Goal: Task Accomplishment & Management: Manage account settings

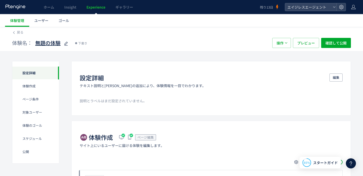
click at [65, 43] on use at bounding box center [66, 44] width 4 height 4
click at [65, 43] on input "*****" at bounding box center [66, 43] width 63 height 10
type input "**********"
click at [216, 47] on div "体験名： 0306-訴求ABテスト 下書き" at bounding box center [139, 43] width 255 height 10
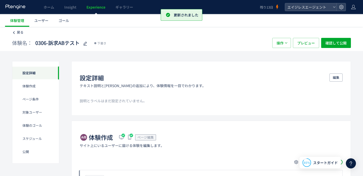
click at [17, 32] on span "戻る" at bounding box center [20, 32] width 7 height 5
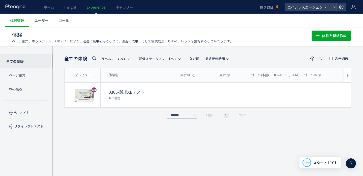
click at [352, 162] on use at bounding box center [351, 163] width 2 height 4
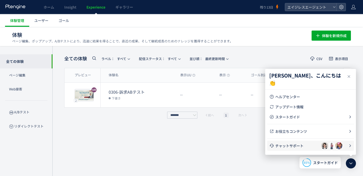
click at [295, 148] on span "チャットサポート" at bounding box center [298, 145] width 46 height 5
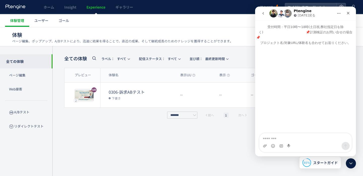
click at [290, 82] on div "Intercom Messenger" at bounding box center [305, 89] width 101 height 88
click at [302, 10] on h1 "Ptengine" at bounding box center [303, 11] width 18 height 4
click at [288, 15] on img "Intercom Messenger" at bounding box center [288, 13] width 8 height 8
click at [340, 13] on icon "ホーム" at bounding box center [339, 13] width 4 height 4
click at [320, 13] on div "Ptengine [DATE]戻る" at bounding box center [302, 13] width 64 height 9
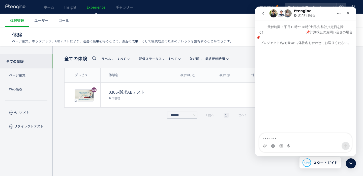
click at [212, 24] on ul "体験管理 ユーザー ゴール" at bounding box center [184, 20] width 358 height 13
click at [340, 12] on icon "ホーム" at bounding box center [339, 13] width 4 height 4
click at [329, 22] on div "ウィンドウを展開する" at bounding box center [318, 26] width 49 height 10
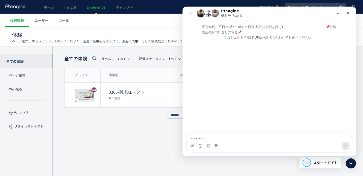
click at [169, 34] on h1 "体験 ページ編集、ポップアップ、A/Bテストにより、迅速に結果を得ることで、直近の成果、そして継続成長のためのナレッジを獲得することができます。" at bounding box center [156, 34] width 289 height 7
drag, startPoint x: 225, startPoint y: 38, endPoint x: 271, endPoint y: 37, distance: 45.4
click at [271, 37] on p "受付時間：平日10時〜18時(土日祝,弊社指定日を除く)　　　　　　　　　　　　　📌計測検証のお問い合せの場合📌　　　　　　　　　　　　　　　　　　　　　　　…" at bounding box center [270, 30] width 174 height 20
copy p "ジェクト名/対象URL/体験名も合"
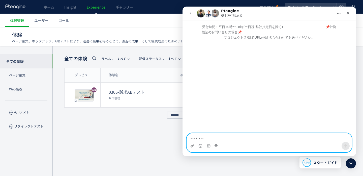
click at [229, 138] on textarea "メッセージ..." at bounding box center [269, 137] width 165 height 9
paste textarea "**********"
type textarea "**********"
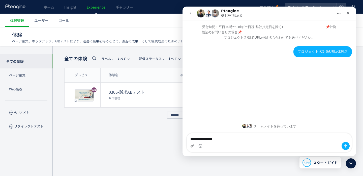
click at [339, 51] on div "プロジェクト名対象URL/体験名" at bounding box center [323, 51] width 51 height 5
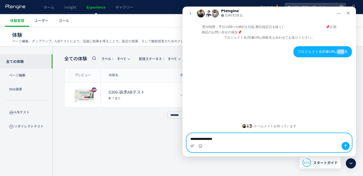
click at [216, 140] on textarea "**********" at bounding box center [269, 137] width 165 height 9
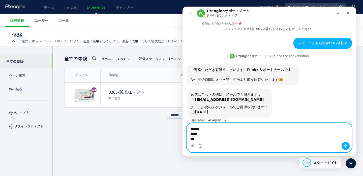
scroll to position [14, 0]
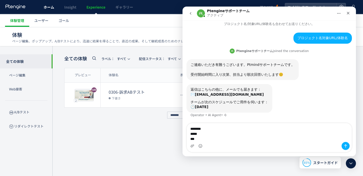
drag, startPoint x: 46, startPoint y: 9, endPoint x: 61, endPoint y: 117, distance: 108.6
click at [46, 9] on span "ホーム" at bounding box center [49, 7] width 11 height 5
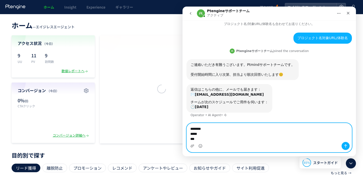
click at [230, 128] on textarea "******** ***** ***" at bounding box center [269, 132] width 165 height 19
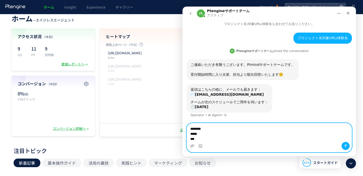
scroll to position [7, 0]
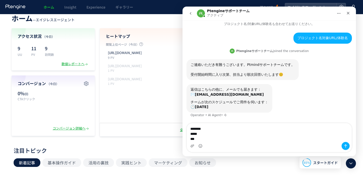
click at [355, 6] on icon at bounding box center [353, 7] width 5 height 5
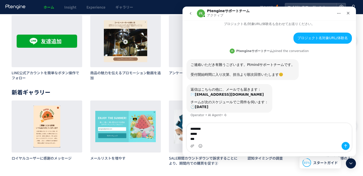
scroll to position [0, 0]
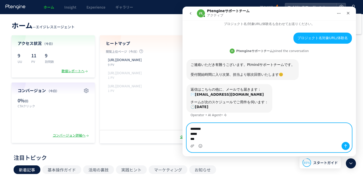
click at [211, 133] on textarea "******** ***** ***" at bounding box center [269, 132] width 165 height 19
paste textarea "**********"
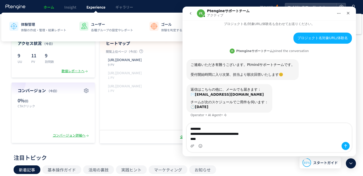
click at [87, 7] on span "Experience" at bounding box center [96, 7] width 19 height 5
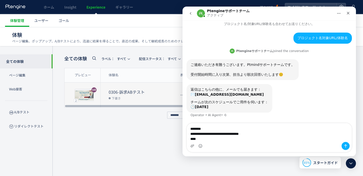
click at [121, 92] on dt "0306-訴求ABテスト" at bounding box center [143, 92] width 68 height 6
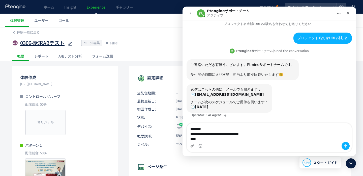
click at [70, 43] on icon at bounding box center [70, 44] width 6 height 6
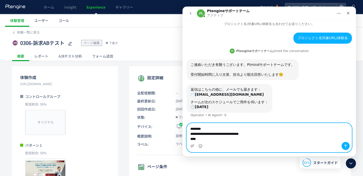
click at [224, 141] on textarea "**********" at bounding box center [269, 132] width 165 height 19
paste textarea "**********"
click at [216, 128] on textarea "**********" at bounding box center [269, 132] width 165 height 19
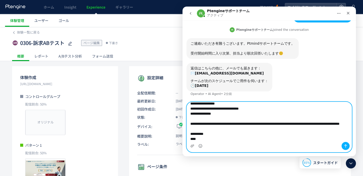
scroll to position [14, 0]
type textarea "**********"
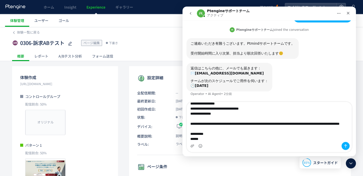
click at [146, 100] on span "最終更新日:" at bounding box center [153, 100] width 33 height 5
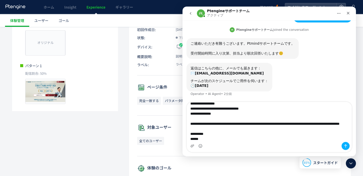
scroll to position [118, 0]
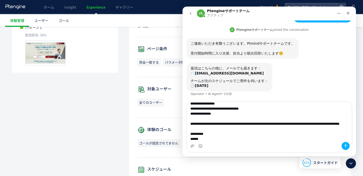
drag, startPoint x: 232, startPoint y: 142, endPoint x: 211, endPoint y: 114, distance: 35.0
click at [211, 114] on div "**********" at bounding box center [269, 127] width 165 height 50
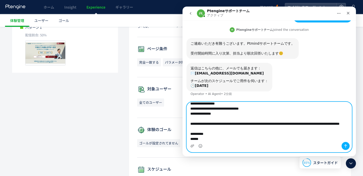
scroll to position [0, 0]
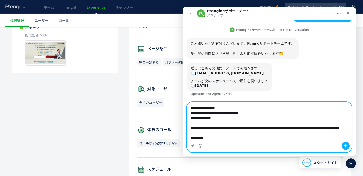
drag, startPoint x: 216, startPoint y: 139, endPoint x: 171, endPoint y: 52, distance: 97.8
click at [183, 52] on html "Ptengineサポートチーム アクティブ 受付時間：平日10時〜18時(土日祝,弊社指定日を除く)　　　　　　　　　　　　　📌計測検証のお問い合せの場合📌　…" at bounding box center [270, 82] width 174 height 150
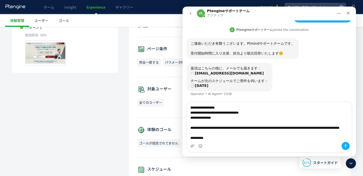
click at [339, 11] on button "ホーム" at bounding box center [339, 14] width 10 height 10
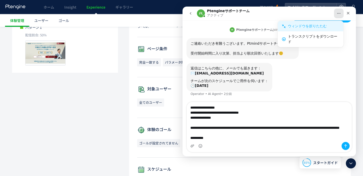
click at [327, 28] on div "ウィンドウを折りたたむ" at bounding box center [313, 25] width 51 height 5
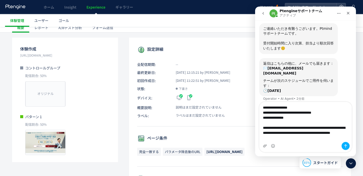
scroll to position [6, 0]
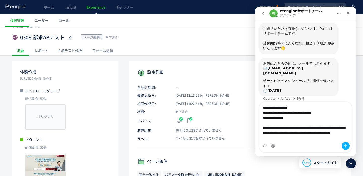
click at [262, 15] on icon "go back" at bounding box center [263, 13] width 4 height 4
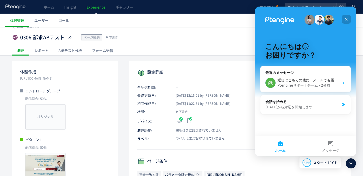
click at [347, 18] on icon "クローズ" at bounding box center [347, 19] width 4 height 4
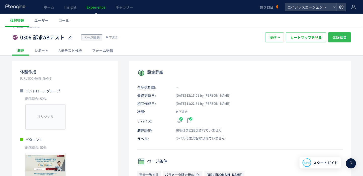
click at [337, 39] on span "体験編集" at bounding box center [340, 37] width 14 height 10
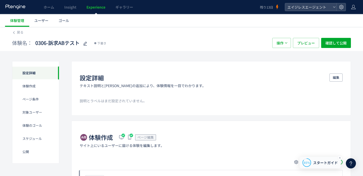
click at [325, 163] on span "スタートガイド" at bounding box center [325, 162] width 25 height 5
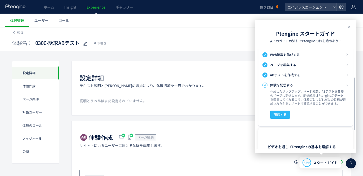
scroll to position [91, 0]
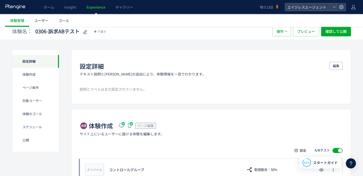
scroll to position [0, 0]
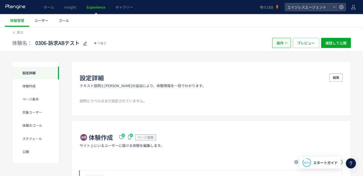
click at [282, 46] on span "操作" at bounding box center [280, 43] width 7 height 10
click at [257, 35] on div "体験名： 0306-訴求ABテスト 下書き 操作 プレビュー 確認して公開" at bounding box center [181, 43] width 339 height 16
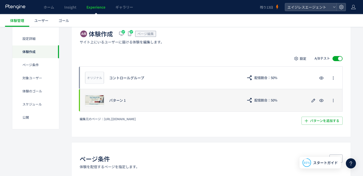
scroll to position [99, 0]
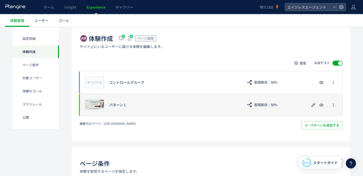
click at [214, 111] on div "プレビュー パターン 1 配信割合：50%" at bounding box center [211, 104] width 263 height 23
click at [143, 103] on div "パターン 1" at bounding box center [173, 104] width 129 height 5
click at [311, 106] on icon "button" at bounding box center [313, 105] width 6 height 6
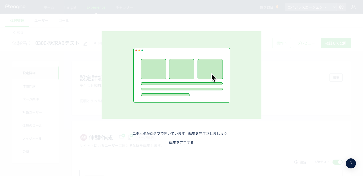
click at [187, 144] on link "編集を完了する" at bounding box center [181, 142] width 25 height 5
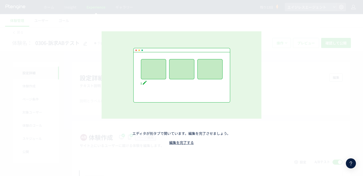
click at [350, 163] on icon at bounding box center [351, 163] width 6 height 6
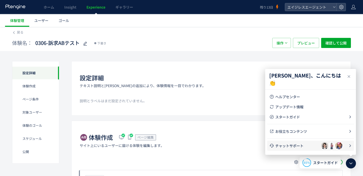
click at [301, 147] on span "チャットサポート" at bounding box center [298, 145] width 46 height 5
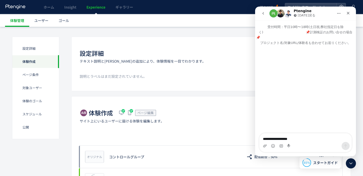
scroll to position [23, 0]
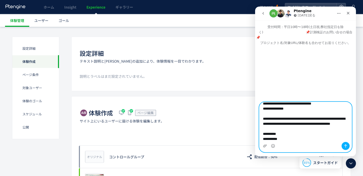
paste textarea "**********"
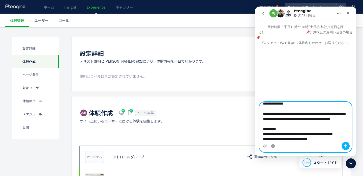
scroll to position [53, 0]
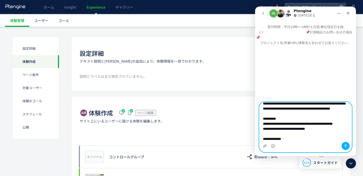
type textarea "**********"
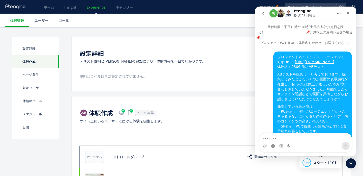
scroll to position [31, 0]
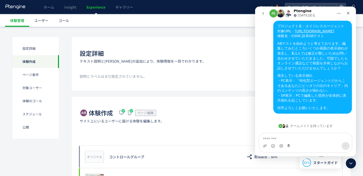
click at [264, 13] on icon "go back" at bounding box center [263, 13] width 4 height 4
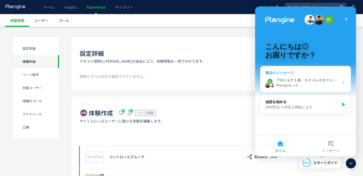
scroll to position [94, 0]
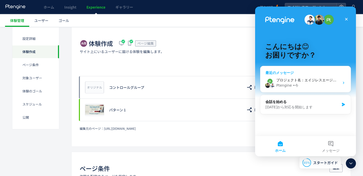
click at [311, 83] on div "Ptengine • 今" at bounding box center [307, 85] width 63 height 5
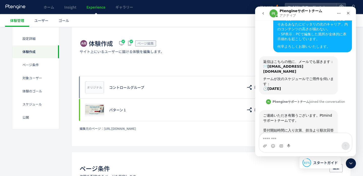
scroll to position [47, 0]
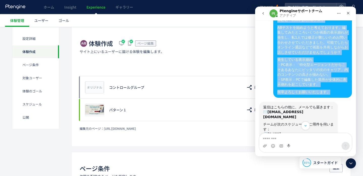
drag, startPoint x: 333, startPoint y: 92, endPoint x: 271, endPoint y: 37, distance: 83.1
click at [271, 37] on div "プロジェクト名：エイジレスエージェント 対象URL： [URL][DOMAIN_NAME] 体験名：0306-訴求ABテスト ABテストを始めようと考えており…" at bounding box center [305, 53] width 93 height 97
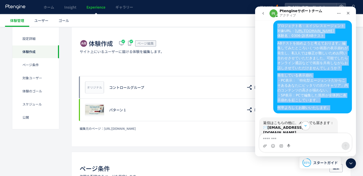
scroll to position [13, 0]
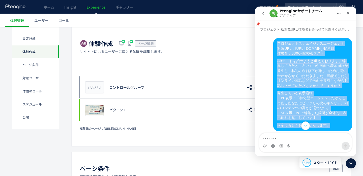
click at [278, 43] on div "プロジェクト名：エイジレスエージェント 対象URL： [URL][DOMAIN_NAME] 体験名：0306-訴求ABテスト" at bounding box center [312, 48] width 71 height 15
drag, startPoint x: 278, startPoint y: 43, endPoint x: 340, endPoint y: 125, distance: 102.6
click at [340, 125] on div "受付時間：平日10時〜18時(土日祝,弊社指定日を除く)　　　　　　　　　　　　　📌計測検証のお問い合せの場合📌　　　　　　　　　　　　　　　　　　　　　　　…" at bounding box center [305, 79] width 101 height 118
copy div "loremip：dolorsitame coNSE： adipi://elits.doeiusm.te.in/5740 utl：0956-etDOlor MA…"
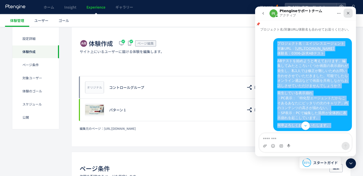
click at [349, 14] on icon "クローズ" at bounding box center [348, 13] width 4 height 4
